Goal: Download file/media

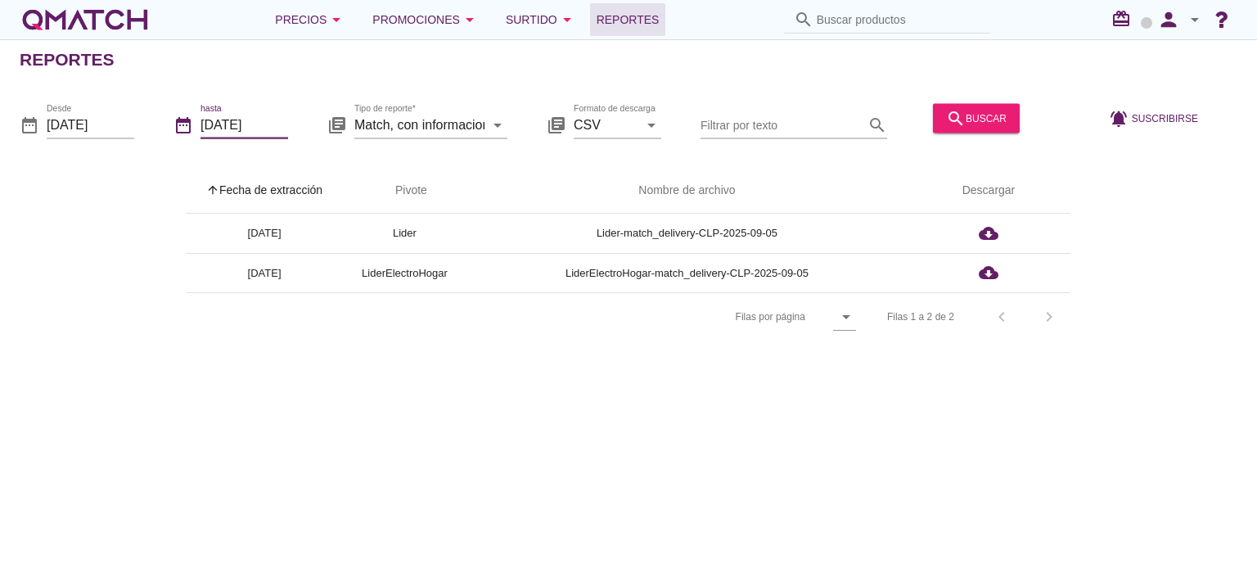
click at [236, 128] on input "[DATE]" at bounding box center [244, 124] width 88 height 26
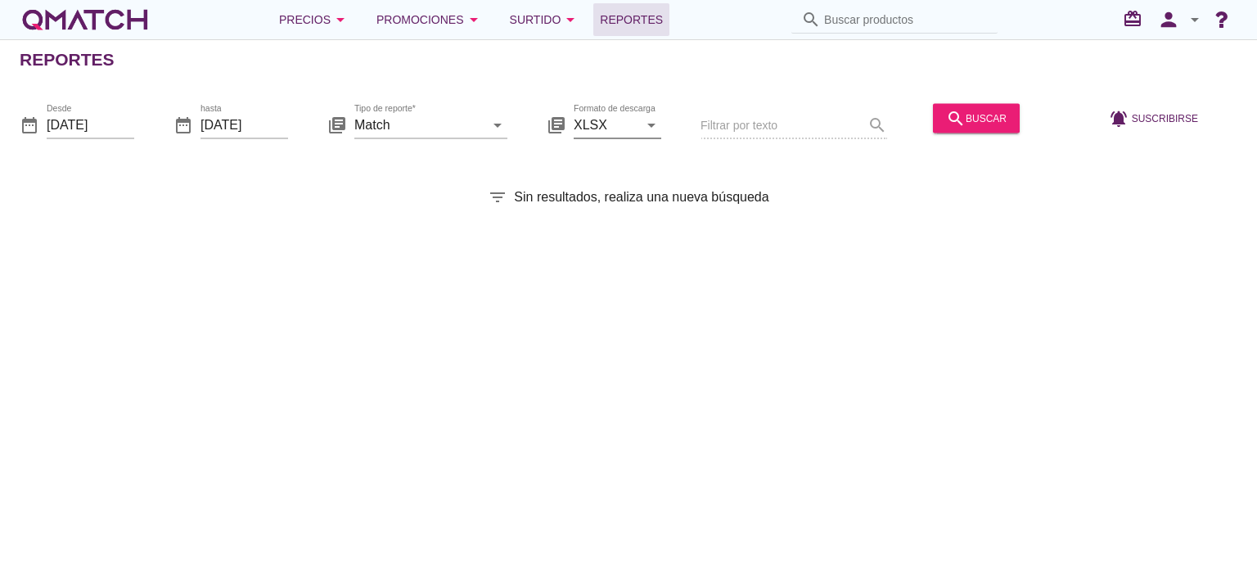
click at [618, 127] on input "XLSX" at bounding box center [605, 124] width 65 height 26
click at [603, 213] on div "CSV" at bounding box center [617, 204] width 61 height 20
type input "CSV"
click at [432, 133] on input "Match" at bounding box center [419, 124] width 130 height 26
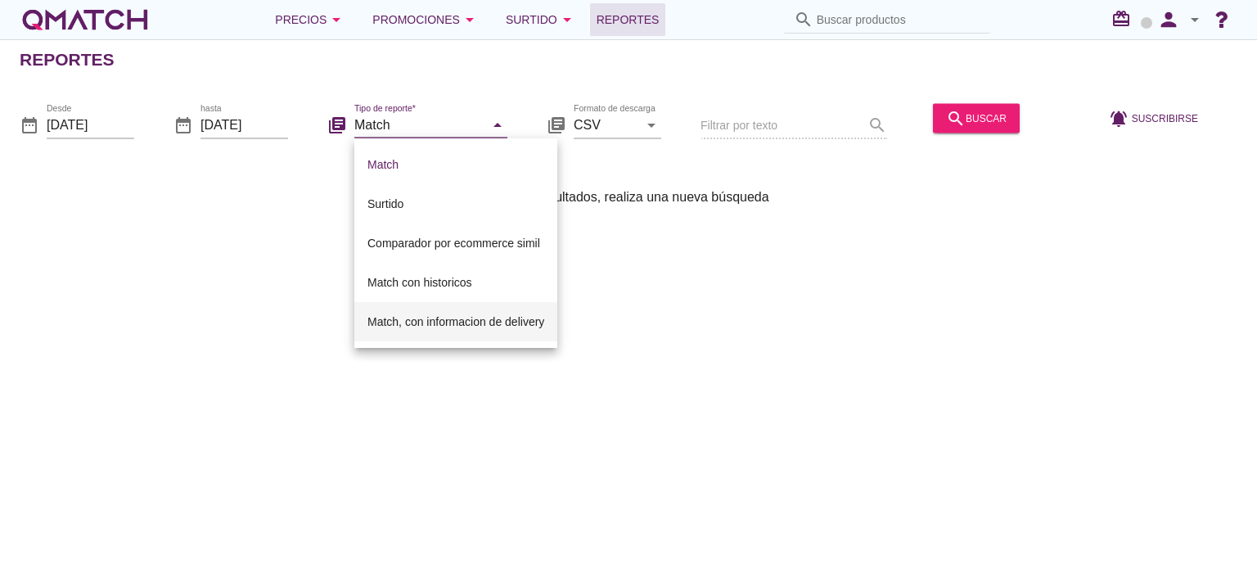
click at [423, 315] on div "Match, con informacion de delivery" at bounding box center [455, 322] width 177 height 20
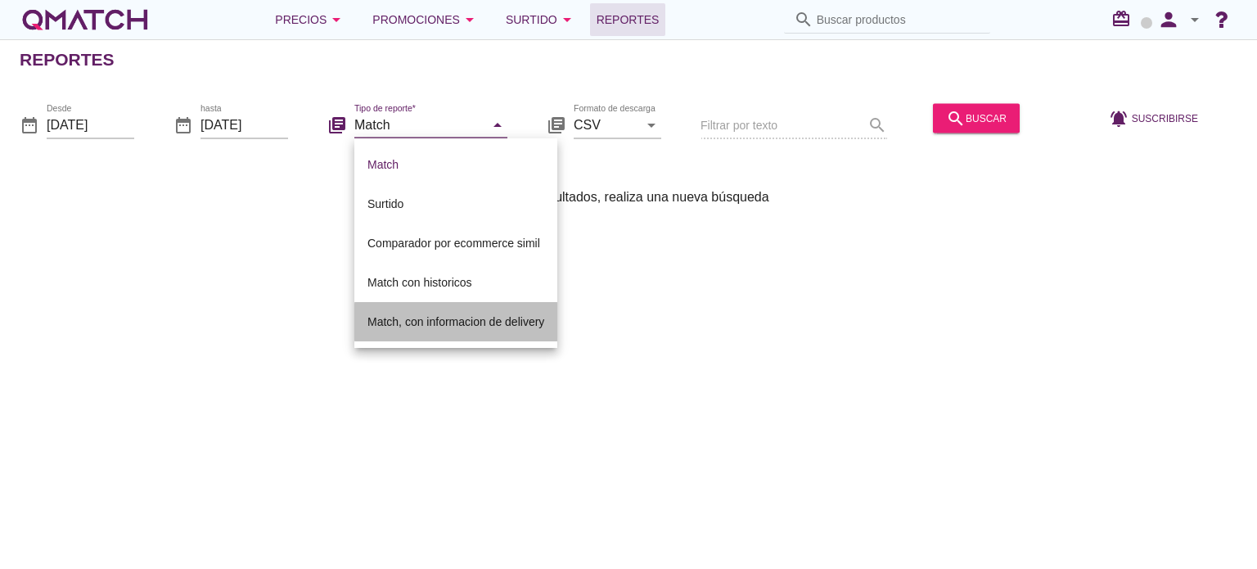
type input "Match, con informacion de delivery"
